Goal: Information Seeking & Learning: Learn about a topic

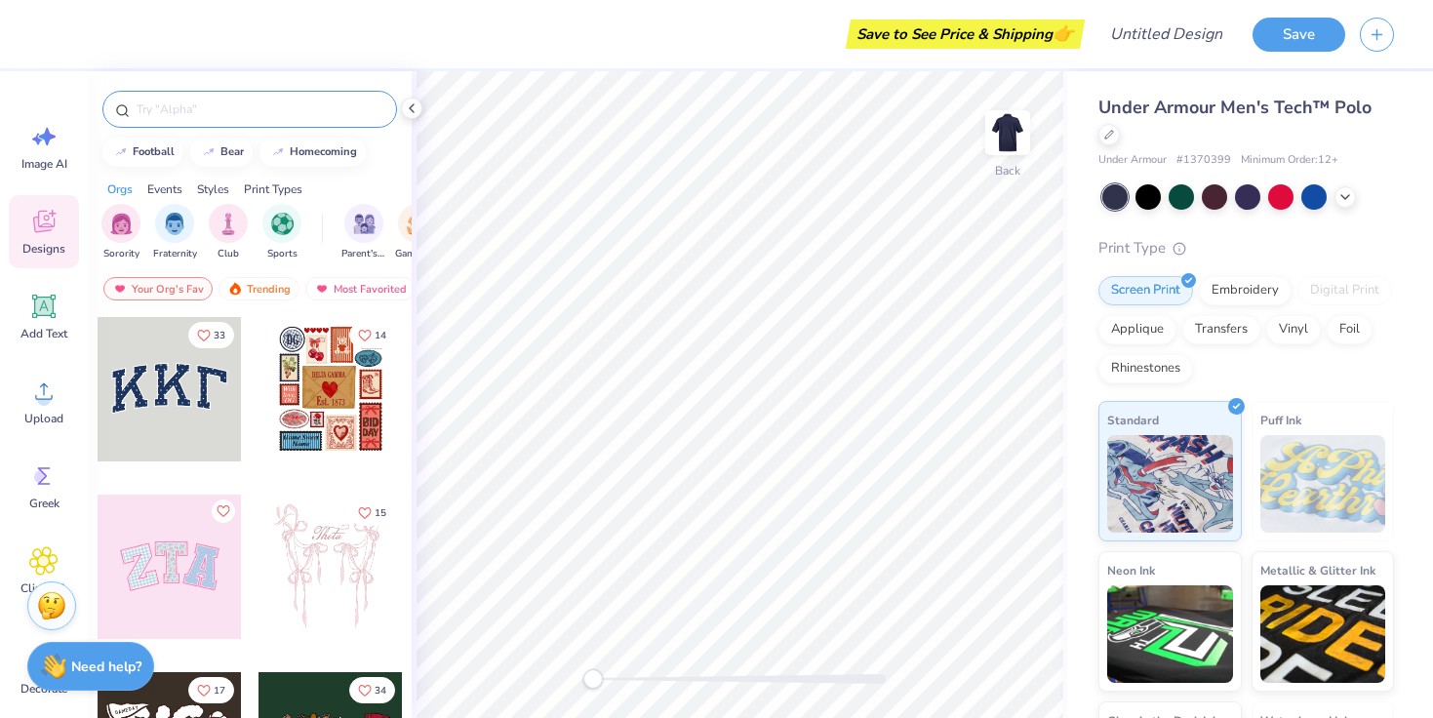
click at [218, 98] on div at bounding box center [249, 109] width 295 height 37
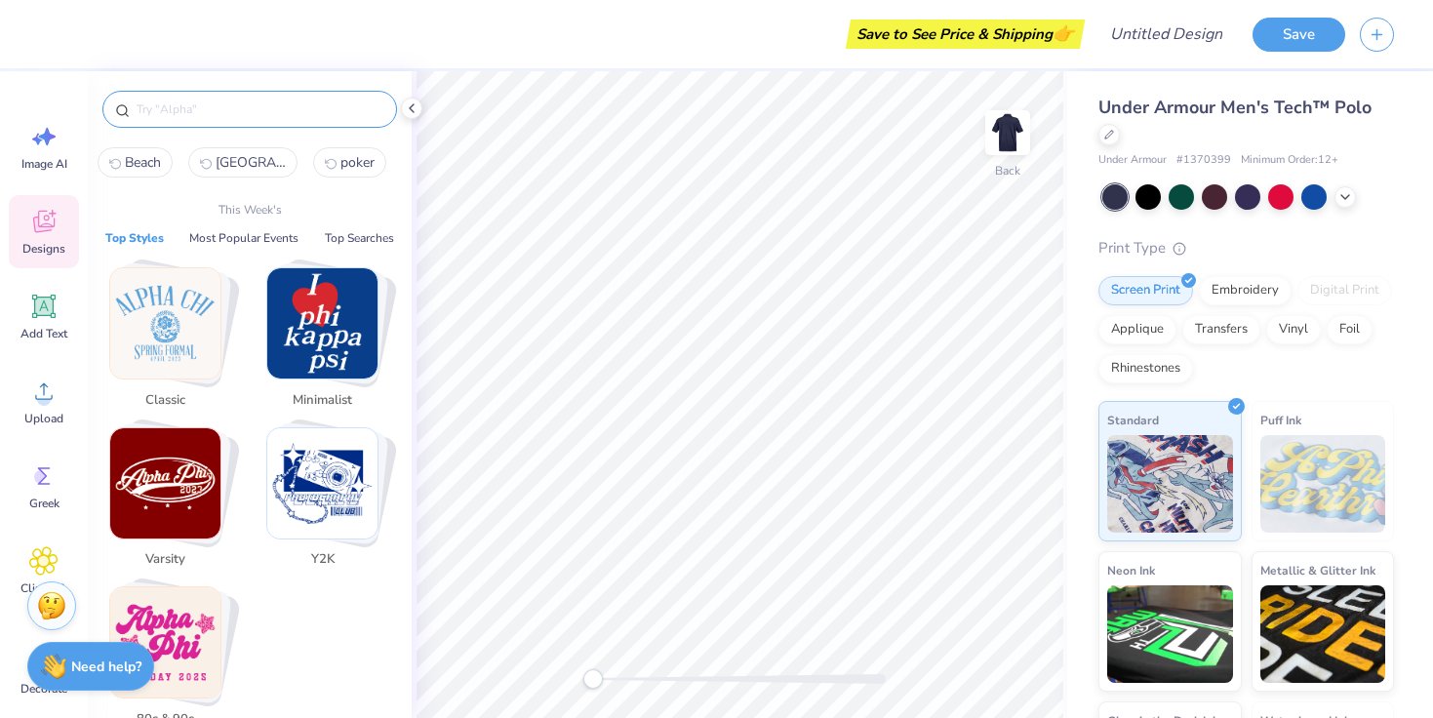
click at [224, 113] on input "text" at bounding box center [260, 109] width 250 height 20
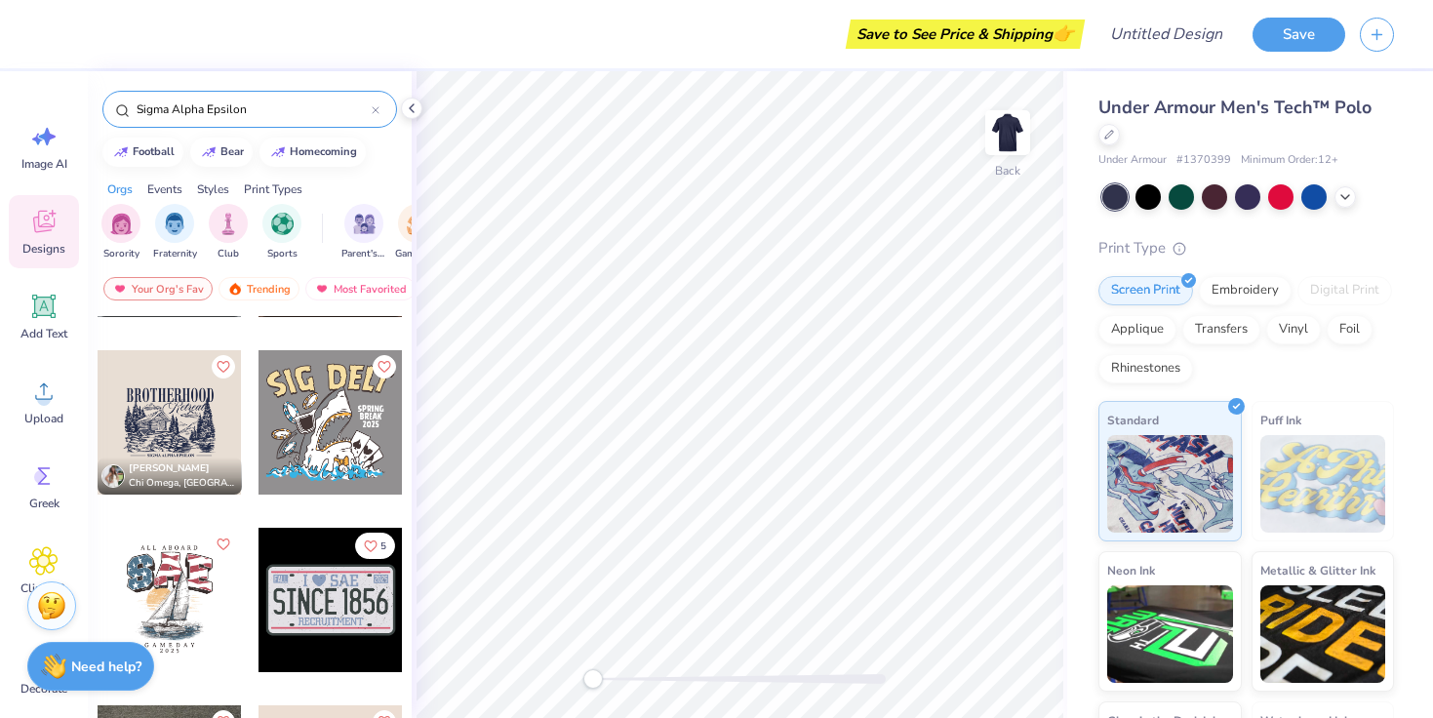
scroll to position [146, 0]
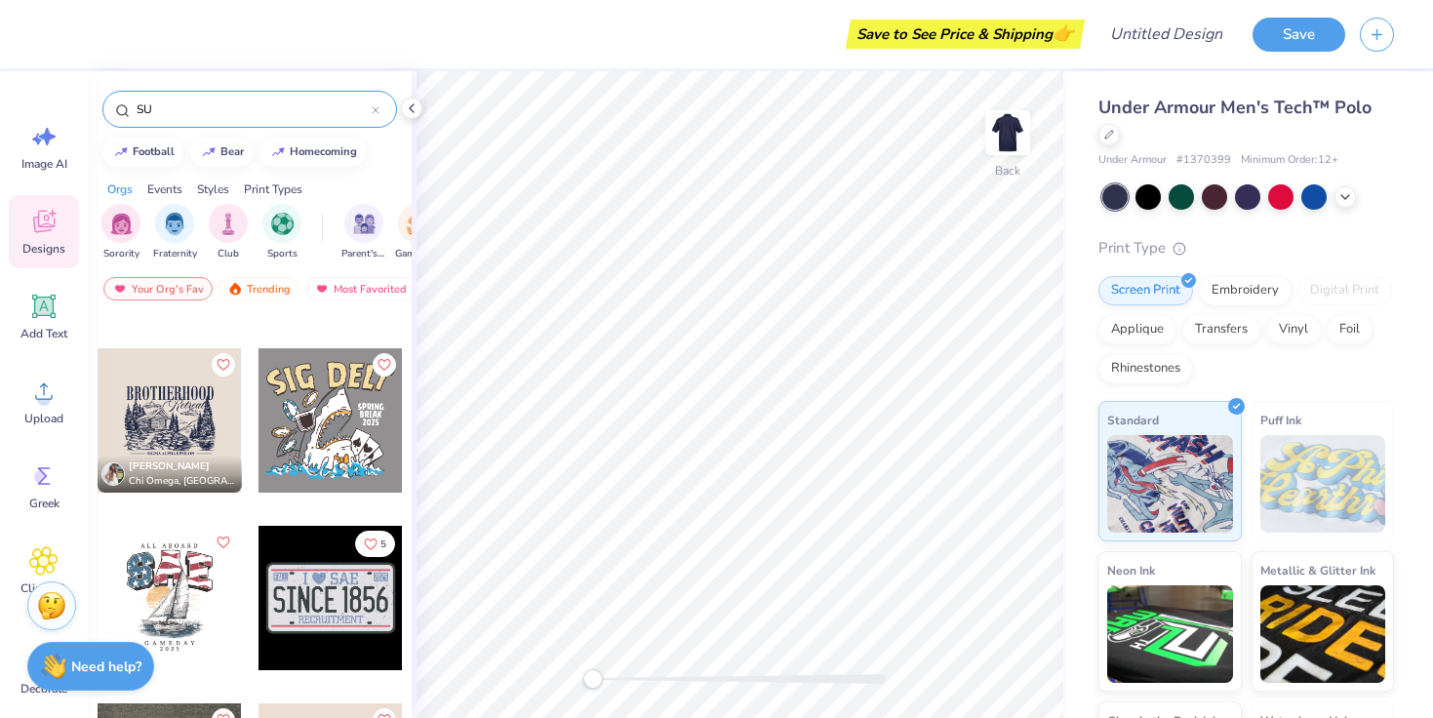
type input "S"
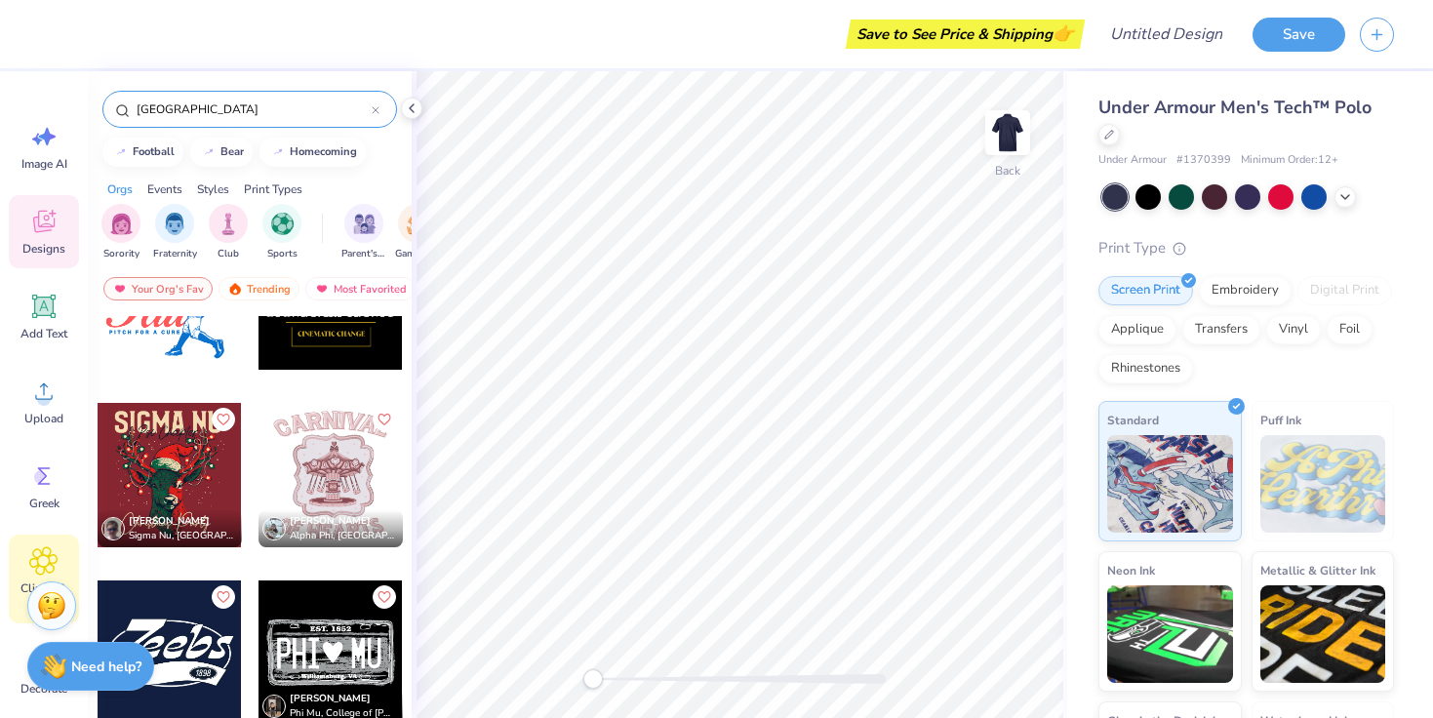
scroll to position [29, 0]
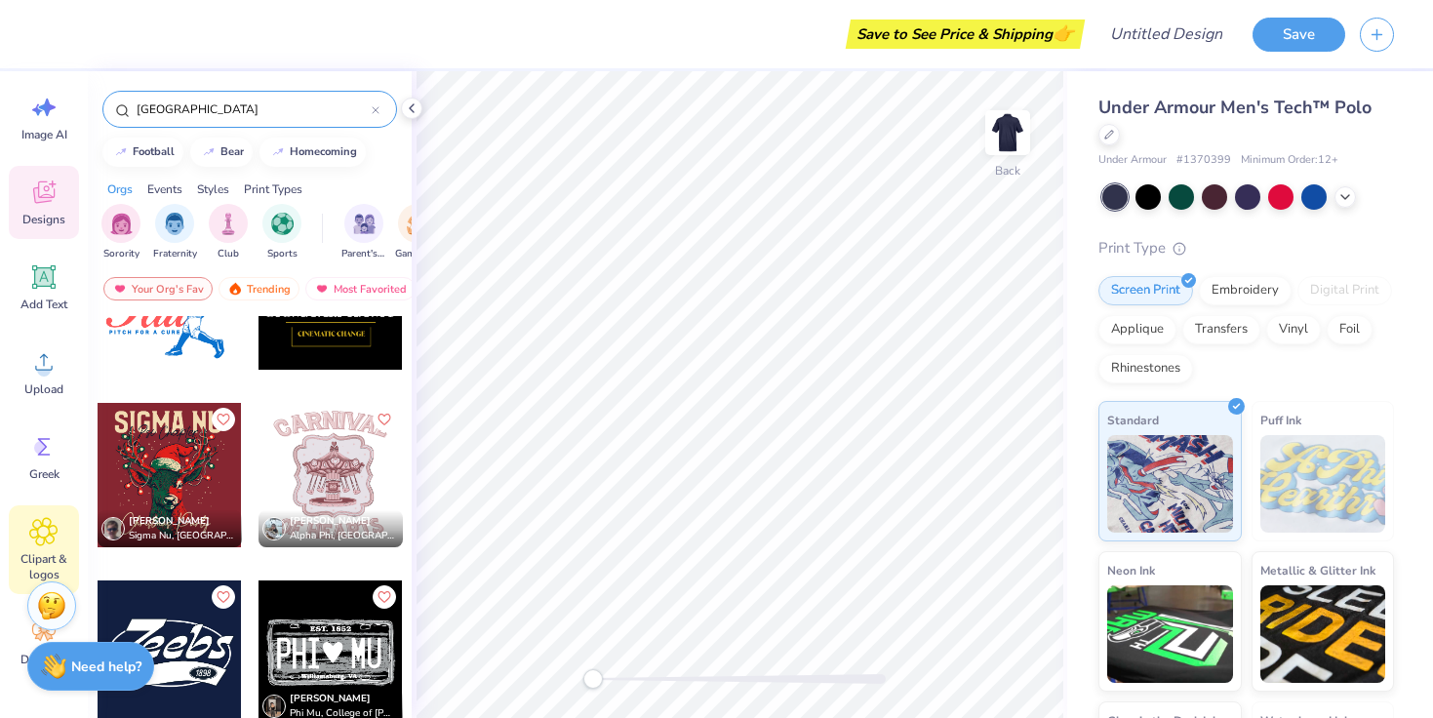
type input "[GEOGRAPHIC_DATA]"
click at [49, 526] on icon at bounding box center [43, 531] width 27 height 27
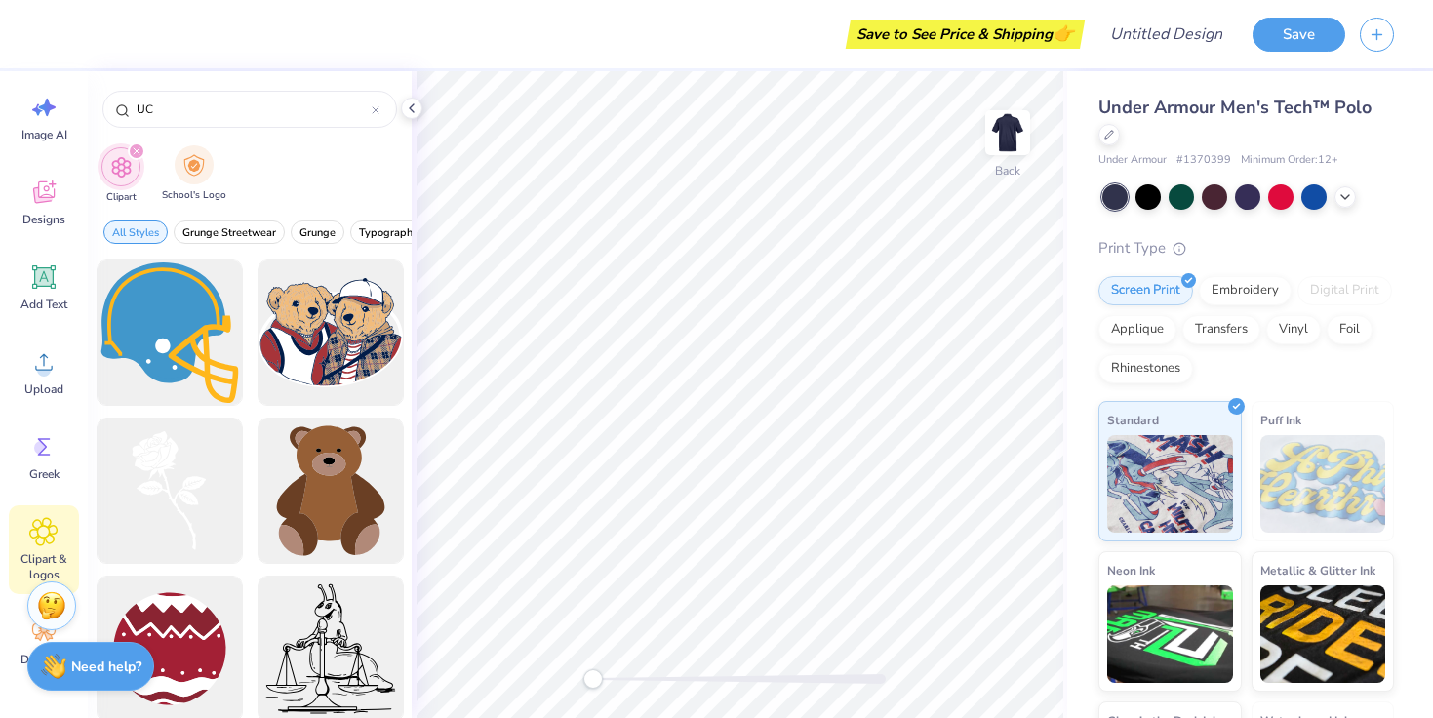
type input "U"
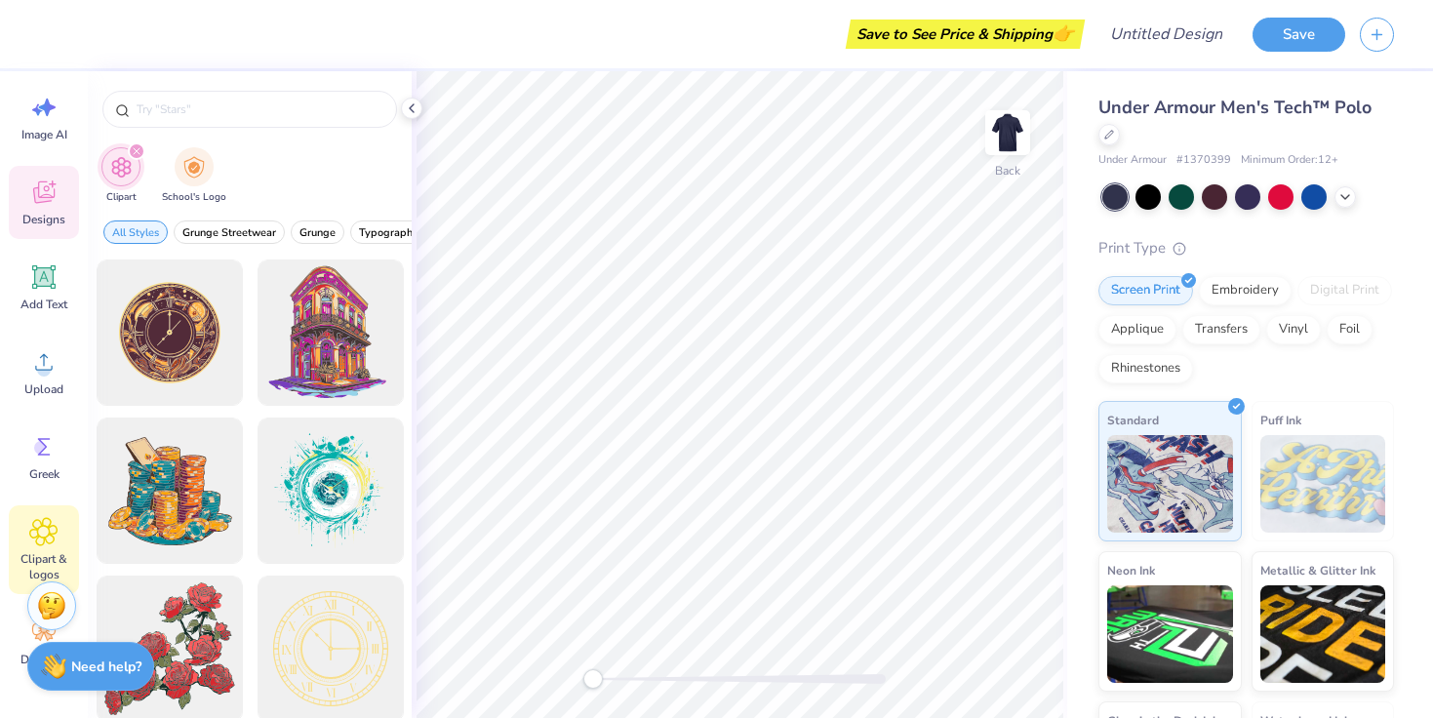
click at [34, 197] on icon at bounding box center [43, 192] width 21 height 22
